Goal: Information Seeking & Learning: Learn about a topic

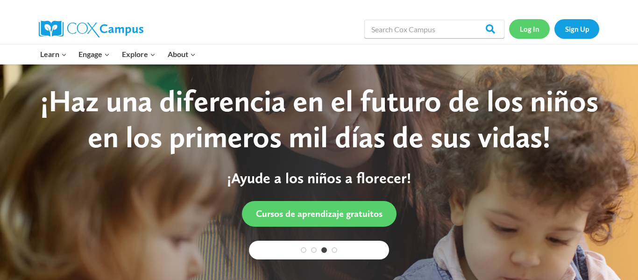
click at [530, 27] on link "Log In" at bounding box center [529, 28] width 41 height 19
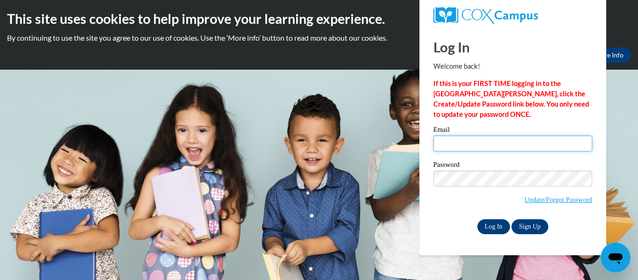
type input "kamaraolinger126@icloud.com"
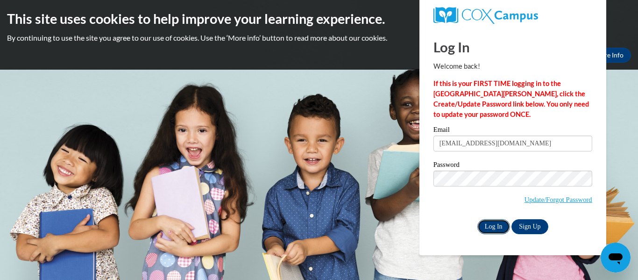
click at [503, 224] on input "Log In" at bounding box center [493, 226] width 33 height 15
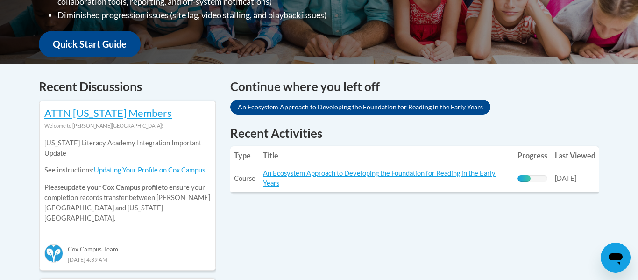
scroll to position [335, 0]
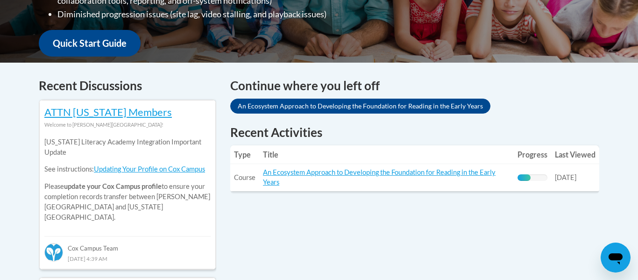
click at [354, 167] on td "Title: An Ecosystem Approach to Developing the Foundation for Reading in the Ea…" at bounding box center [386, 177] width 255 height 27
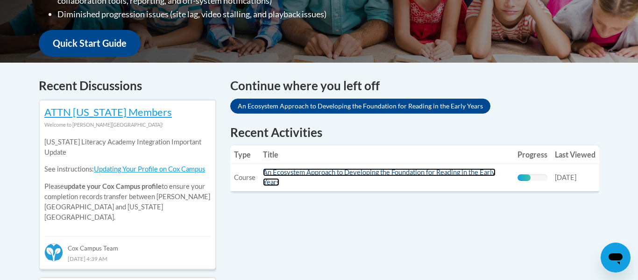
click at [350, 176] on link "An Ecosystem Approach to Developing the Foundation for Reading in the Early Yea…" at bounding box center [379, 177] width 233 height 18
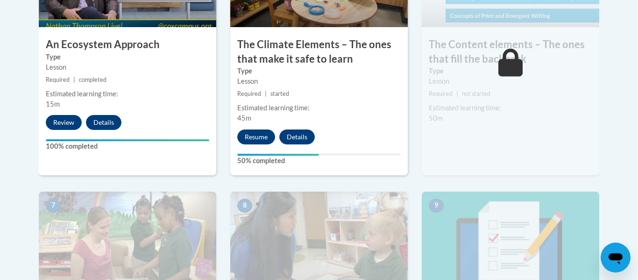
scroll to position [675, 0]
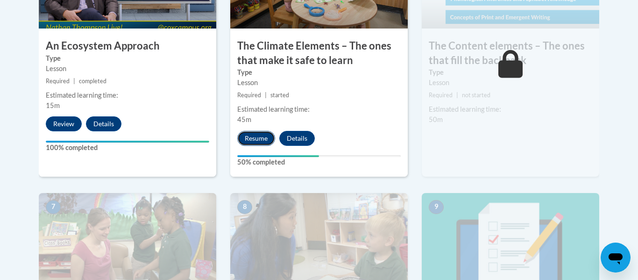
click at [259, 140] on button "Resume" at bounding box center [256, 138] width 38 height 15
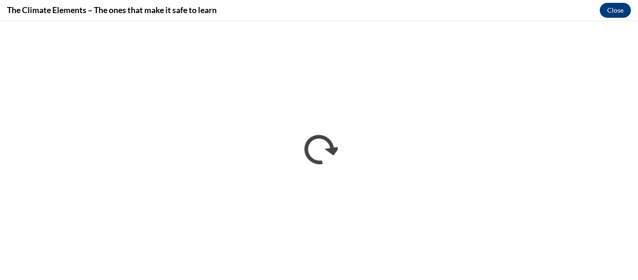
scroll to position [0, 0]
